Goal: Communication & Community: Answer question/provide support

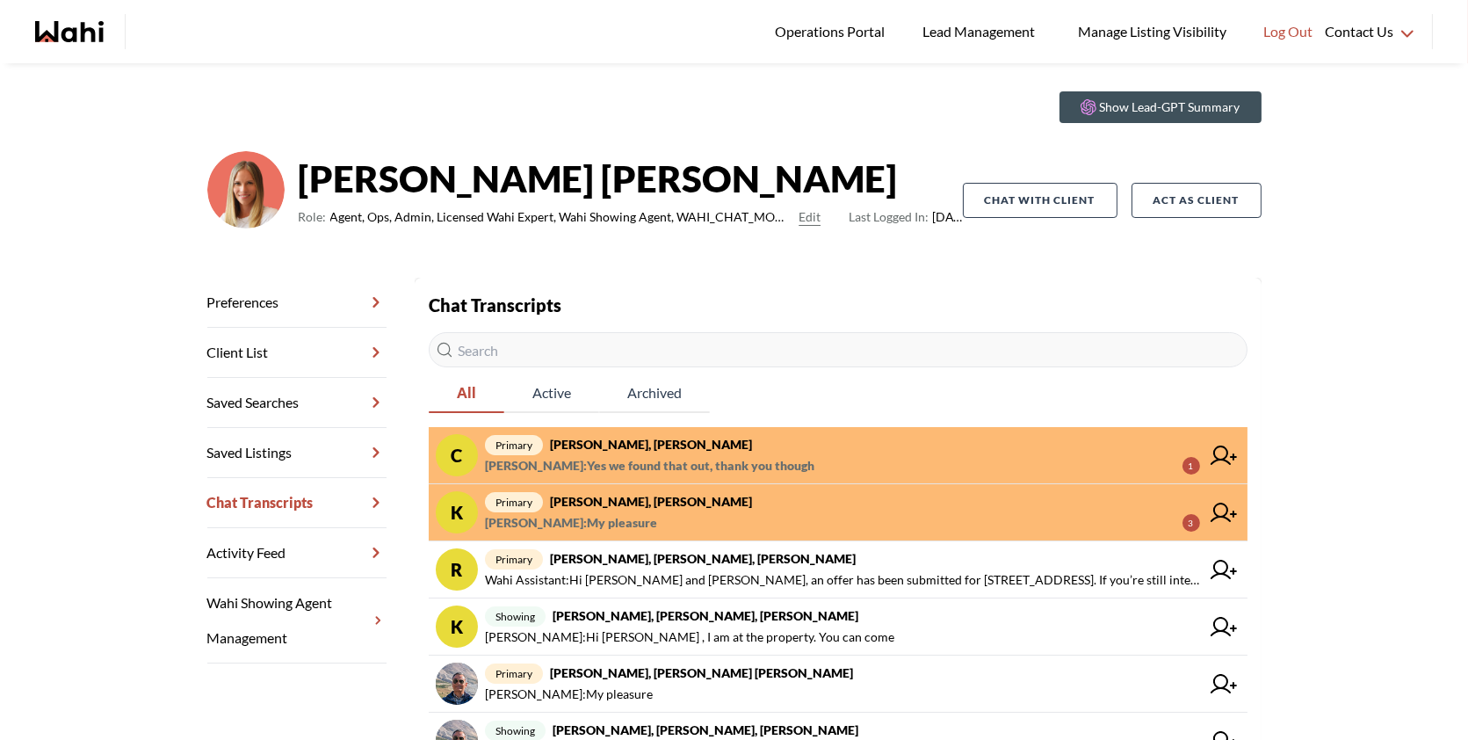
scroll to position [48, 0]
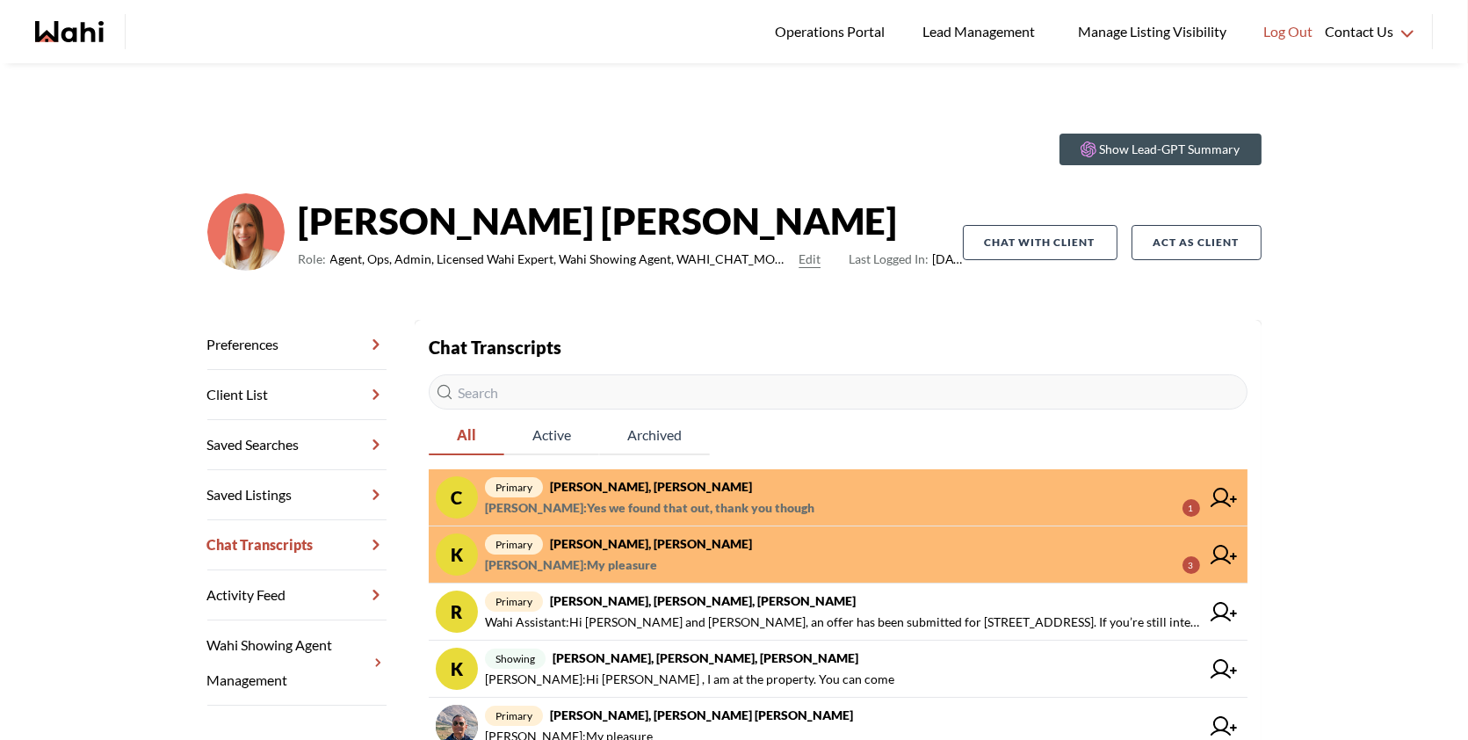
scroll to position [27, 0]
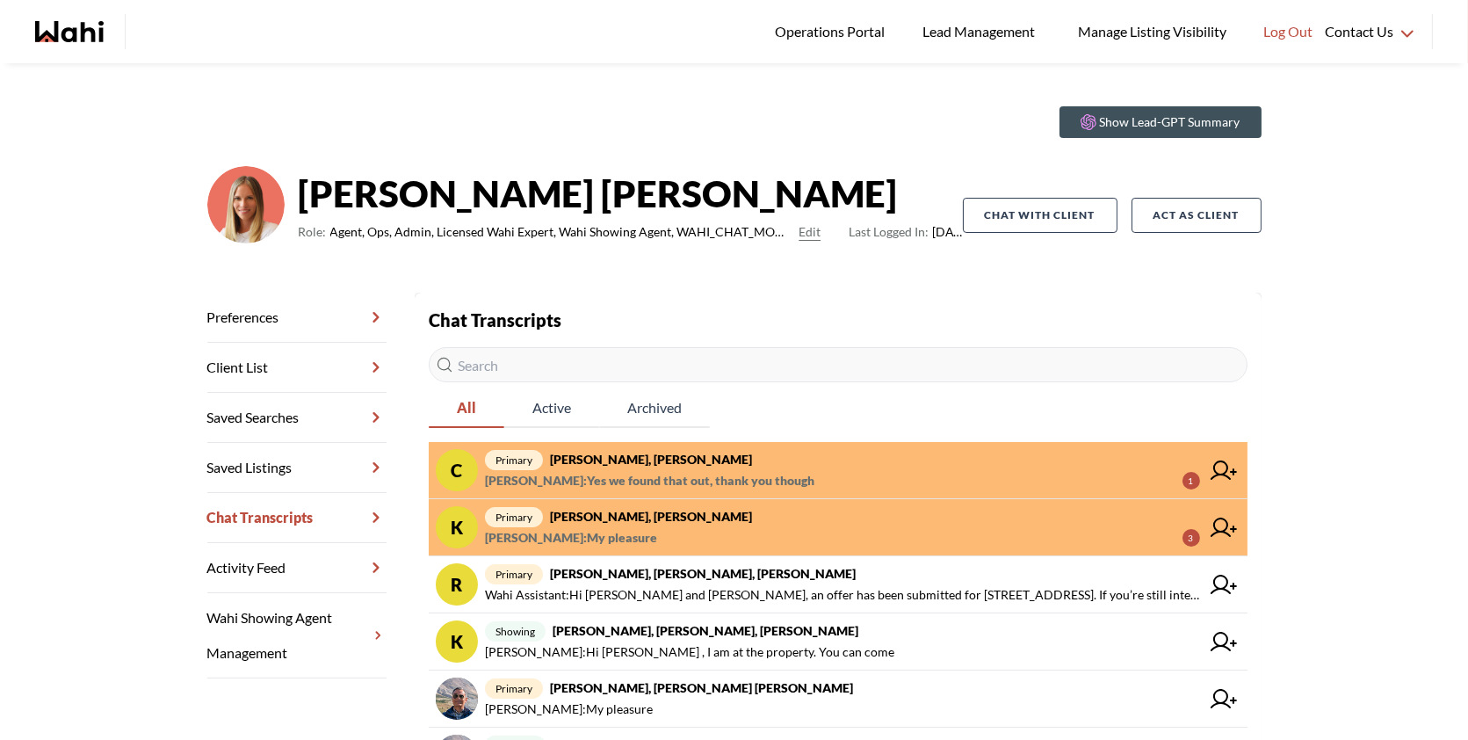
click at [693, 538] on span "[PERSON_NAME] : My pleasure 3" at bounding box center [842, 537] width 715 height 21
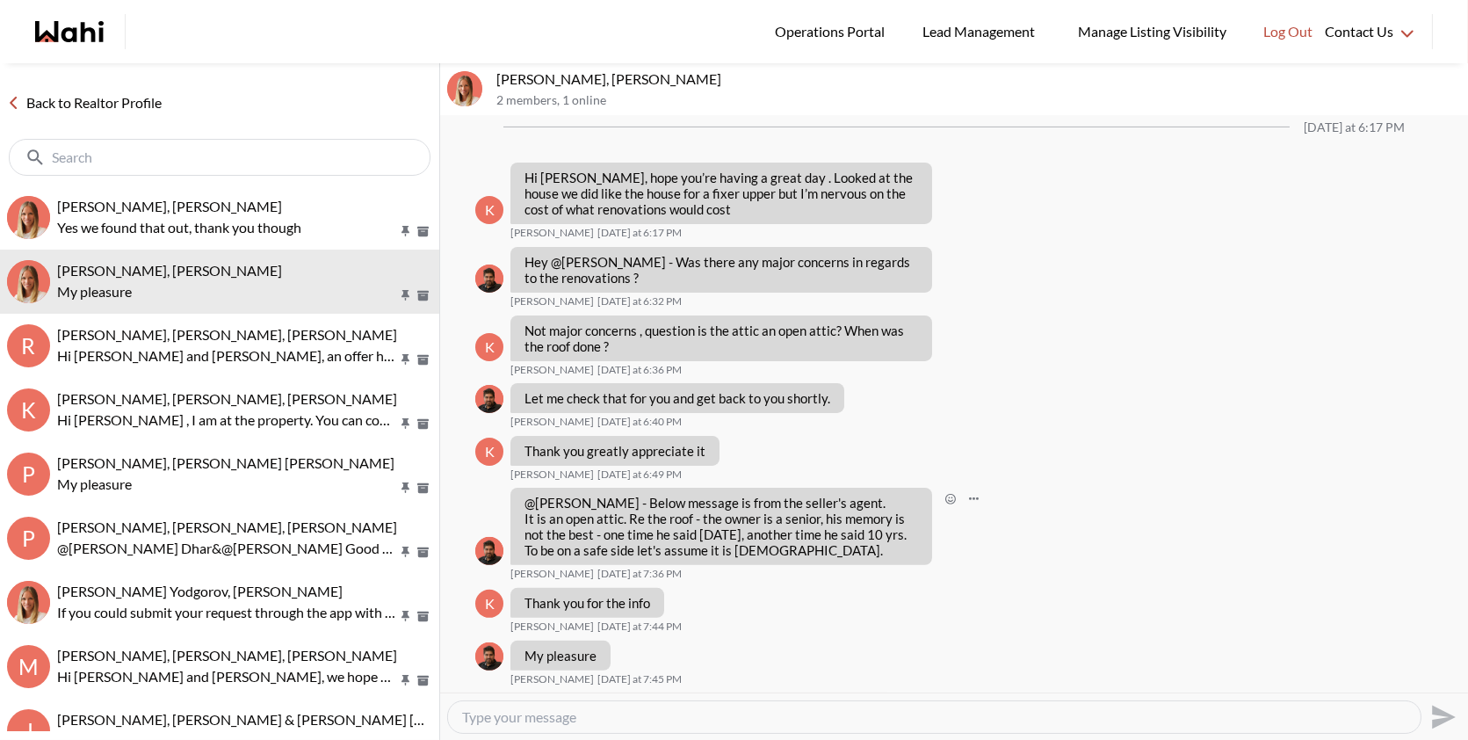
scroll to position [1301, 0]
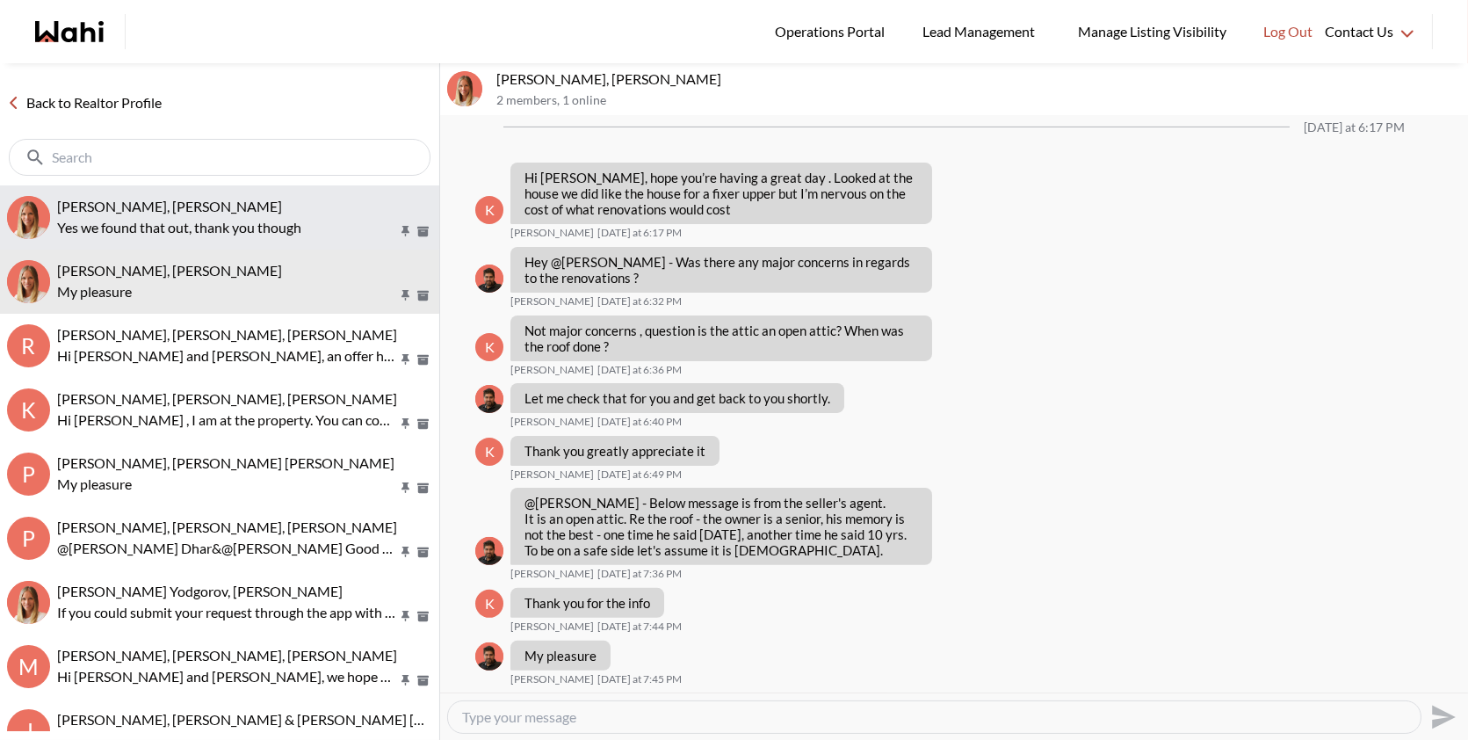
click at [200, 209] on span "[PERSON_NAME], [PERSON_NAME]" at bounding box center [169, 206] width 225 height 17
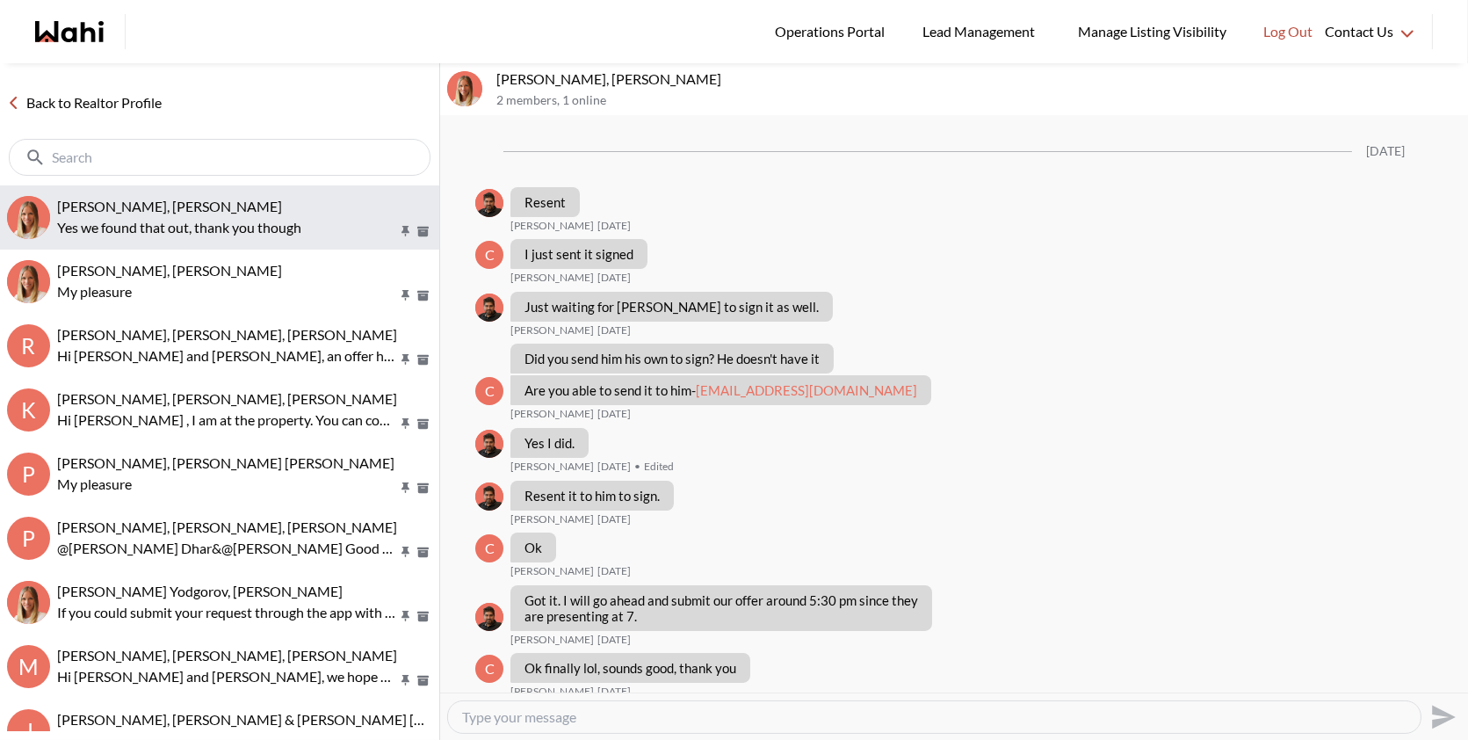
scroll to position [1022, 0]
